Goal: Find specific page/section: Find specific page/section

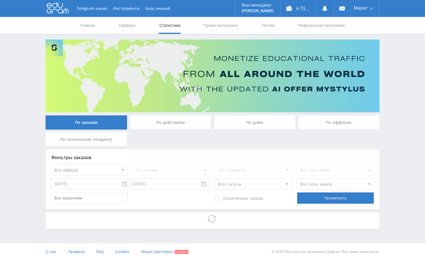
click at [395, 91] on div "Telegram-канал Инструменты База знаний Ваш менеджер: [PERSON_NAME] Online @edug…" at bounding box center [212, 130] width 425 height 261
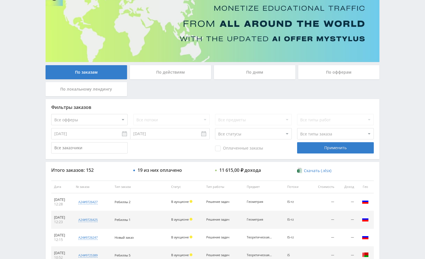
scroll to position [113, 0]
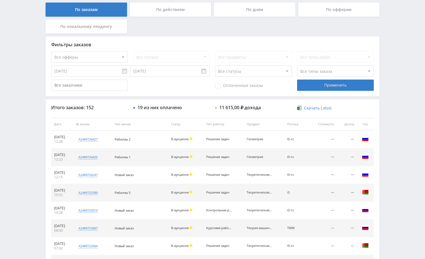
click at [388, 117] on div "Telegram-канал Инструменты База знаний Ваш менеджер: [PERSON_NAME] Online @edug…" at bounding box center [212, 124] width 425 height 475
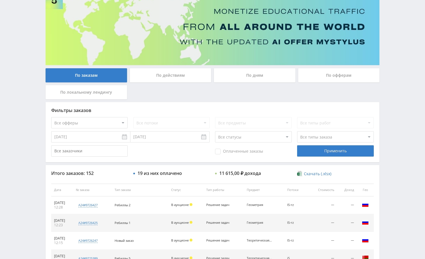
scroll to position [0, 0]
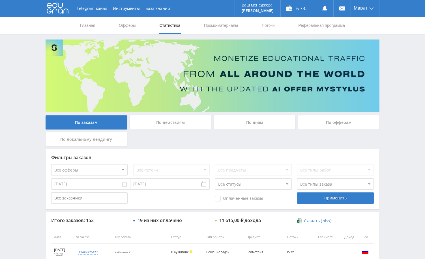
click at [384, 83] on div "Telegram-канал Инструменты База знаний Ваш менеджер: [PERSON_NAME] Online @edug…" at bounding box center [212, 237] width 425 height 475
click at [405, 107] on div "Telegram-канал Инструменты База знаний Ваш менеджер: [PERSON_NAME] Online @edug…" at bounding box center [212, 237] width 425 height 475
click at [388, 70] on div "Telegram-канал Инструменты База знаний Ваш менеджер: [PERSON_NAME] Online @edug…" at bounding box center [212, 237] width 425 height 475
click at [387, 83] on div "Telegram-канал Инструменты База знаний Ваш менеджер: [PERSON_NAME] Online @edug…" at bounding box center [212, 237] width 425 height 475
click at [393, 102] on div "Telegram-канал Инструменты База знаний Ваш менеджер: [PERSON_NAME] Online @edug…" at bounding box center [212, 237] width 425 height 475
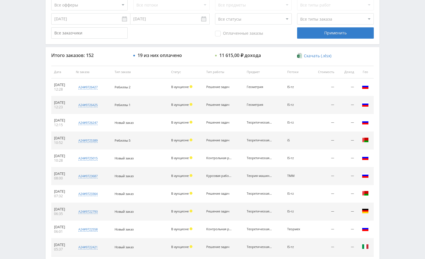
scroll to position [85, 0]
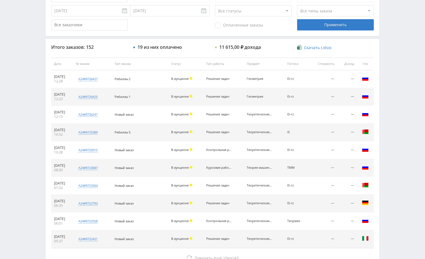
scroll to position [215, 0]
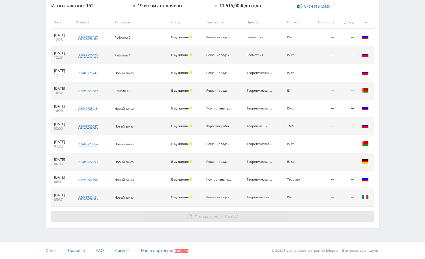
click at [331, 217] on button "Показать ещё 10 из 142" at bounding box center [212, 216] width 322 height 11
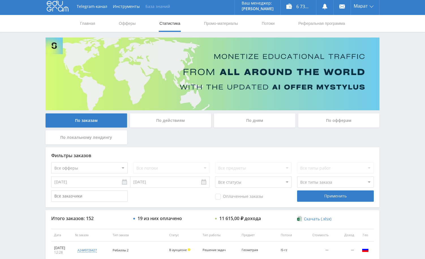
scroll to position [0, 0]
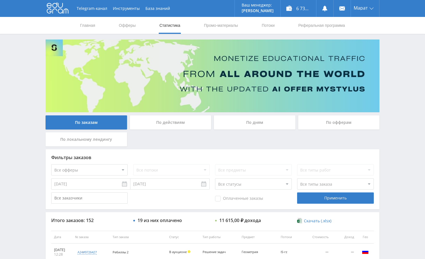
click at [402, 139] on div "Telegram-канал Инструменты База знаний Ваш менеджер: [PERSON_NAME] Online @edug…" at bounding box center [212, 237] width 425 height 475
click at [393, 131] on div "Telegram-канал Инструменты База знаний Ваш менеджер: [PERSON_NAME] Online @edug…" at bounding box center [212, 237] width 425 height 475
